Goal: Task Accomplishment & Management: Use online tool/utility

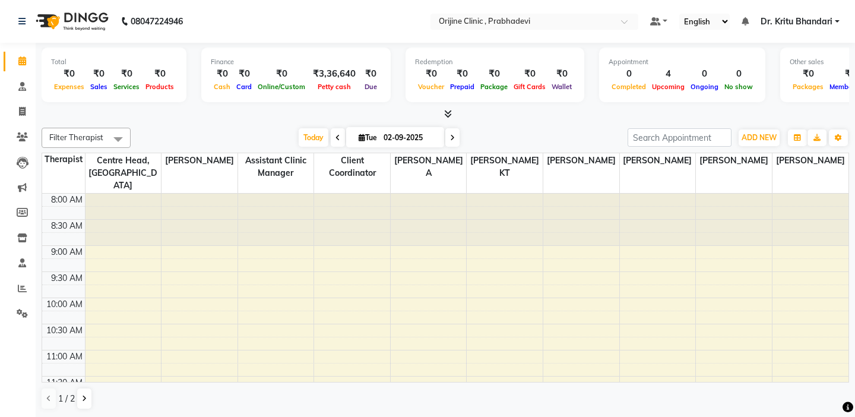
click at [71, 206] on td at bounding box center [63, 212] width 43 height 13
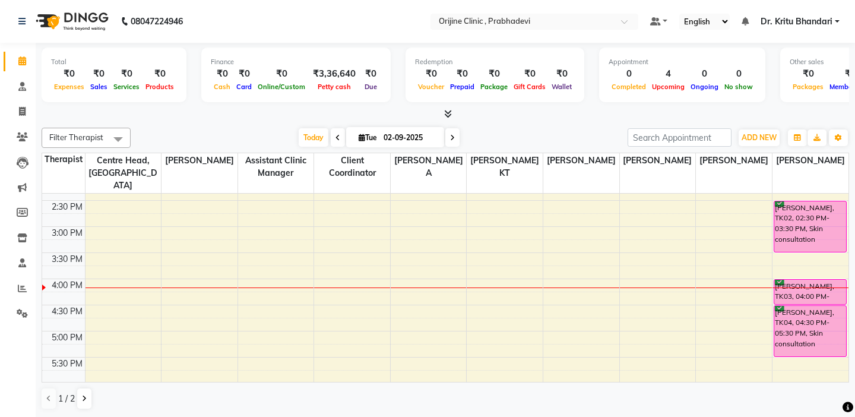
scroll to position [356, 0]
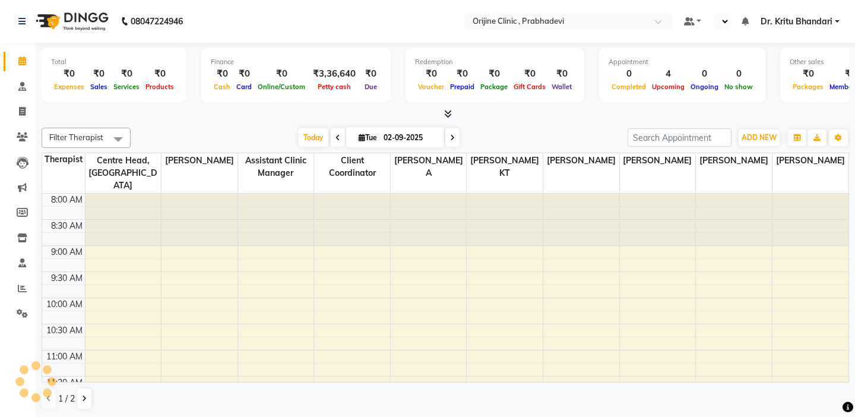
select select "en"
click at [76, 232] on td at bounding box center [63, 238] width 43 height 13
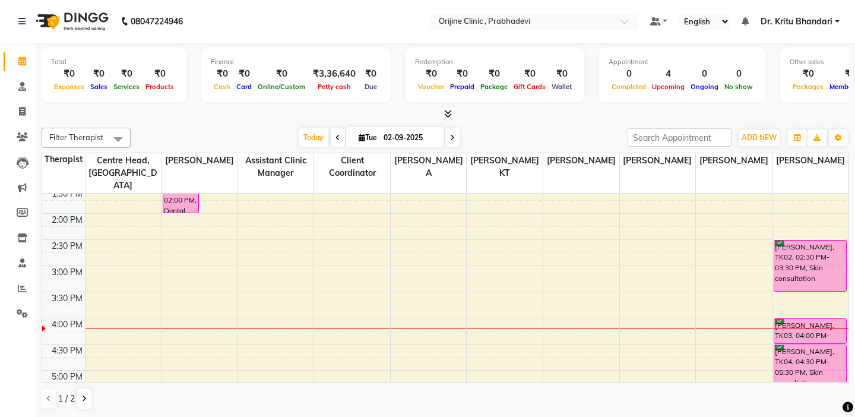
scroll to position [309, 0]
